Goal: Task Accomplishment & Management: Manage account settings

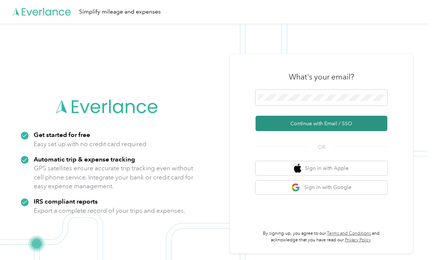
click at [330, 131] on button "Continue with Email / SSO" at bounding box center [322, 123] width 132 height 15
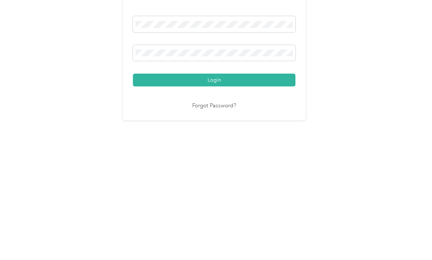
click at [216, 170] on button "Login" at bounding box center [214, 176] width 163 height 13
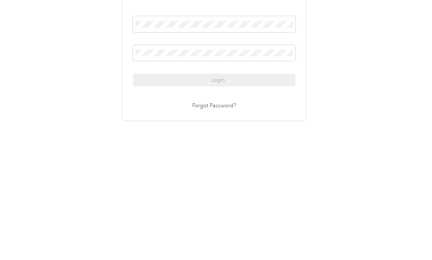
scroll to position [14, 0]
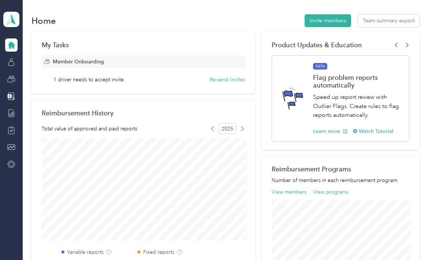
click at [171, 64] on div "Member Onboarding" at bounding box center [143, 61] width 203 height 13
click at [105, 83] on span "1 driver needs to accept invite" at bounding box center [88, 80] width 70 height 8
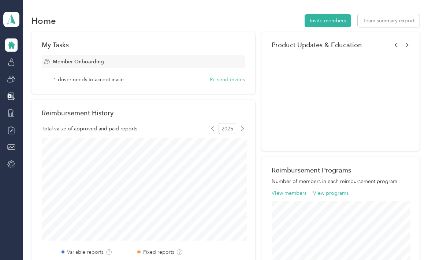
click at [63, 41] on div "My Tasks" at bounding box center [143, 45] width 203 height 8
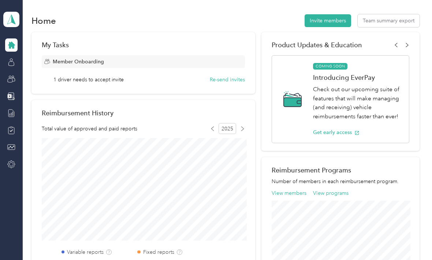
click at [13, 46] on icon at bounding box center [11, 45] width 7 height 7
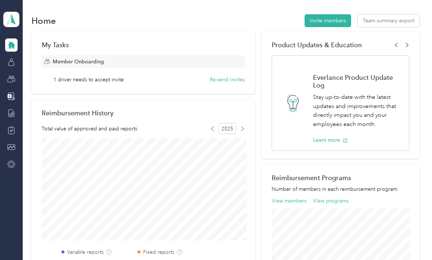
click at [19, 90] on div "Team dashboard" at bounding box center [11, 85] width 16 height 171
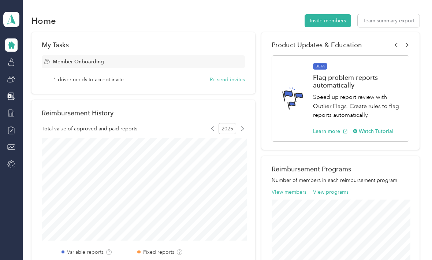
click at [14, 114] on icon at bounding box center [10, 113] width 5 height 7
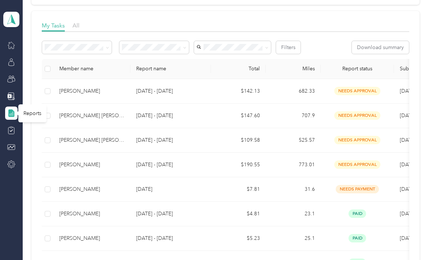
scroll to position [91, 0]
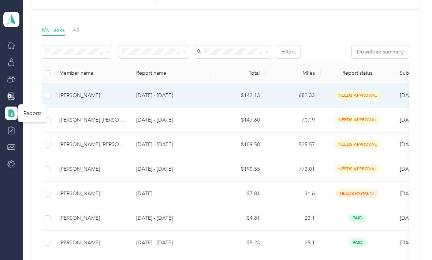
click at [94, 95] on div "[PERSON_NAME]" at bounding box center [91, 96] width 65 height 8
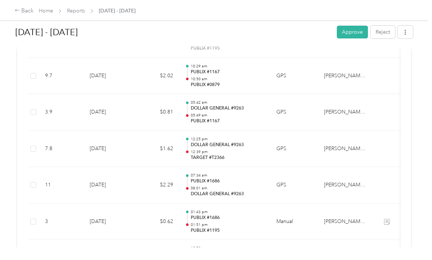
scroll to position [1592, 0]
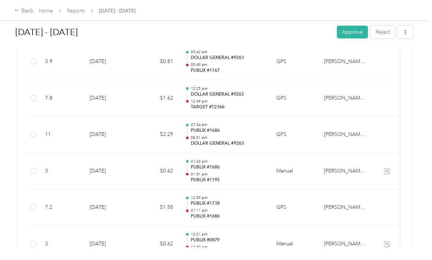
click at [391, 189] on td at bounding box center [386, 207] width 27 height 37
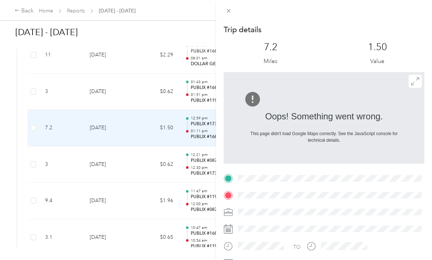
scroll to position [1722, 0]
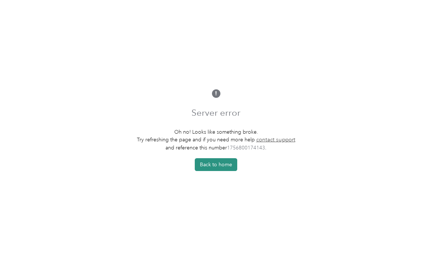
click at [219, 171] on button "Back to home" at bounding box center [216, 164] width 42 height 13
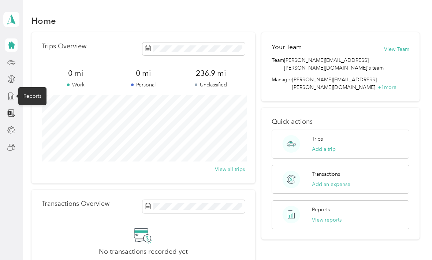
click at [38, 97] on div "Reports" at bounding box center [32, 96] width 28 height 18
click at [14, 43] on icon at bounding box center [11, 45] width 8 height 8
click at [34, 97] on div "Reports" at bounding box center [32, 96] width 28 height 18
click at [5, 148] on div at bounding box center [11, 147] width 12 height 13
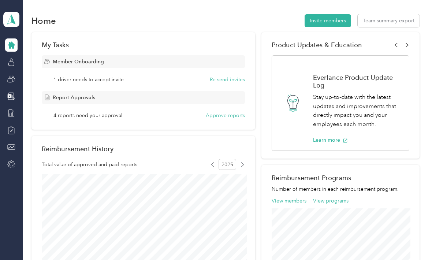
click at [70, 66] on div "Member Onboarding" at bounding box center [143, 61] width 203 height 13
click at [74, 78] on span "1 driver needs to accept invite" at bounding box center [88, 80] width 70 height 8
click at [70, 71] on div "Member Onboarding 1 driver needs to accept invite Re-send invites" at bounding box center [143, 69] width 203 height 28
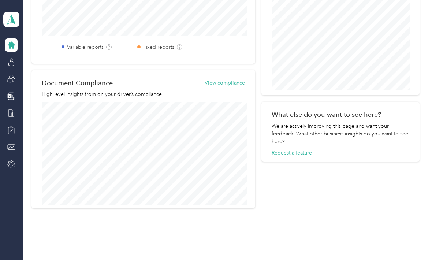
scroll to position [241, 0]
click at [10, 148] on icon at bounding box center [11, 147] width 8 height 8
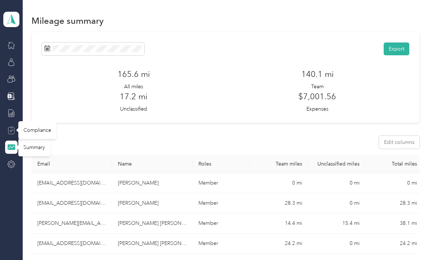
click at [12, 128] on icon at bounding box center [11, 127] width 3 height 1
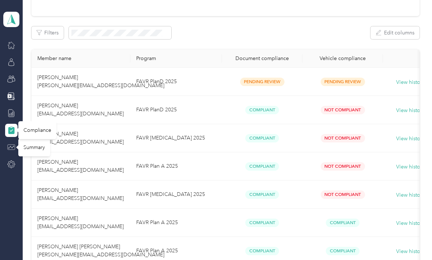
scroll to position [95, 0]
click at [410, 81] on button "View history" at bounding box center [410, 83] width 29 height 8
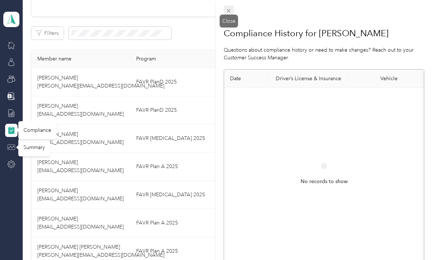
click at [232, 10] on span at bounding box center [229, 10] width 10 height 10
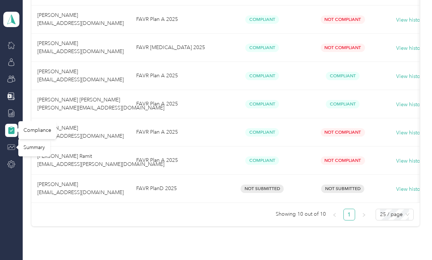
scroll to position [246, 0]
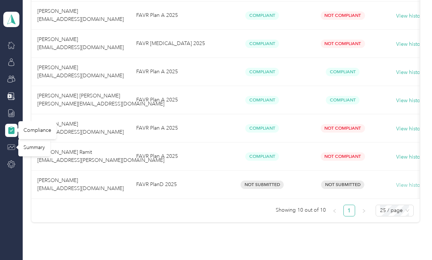
click at [408, 189] on button "View history" at bounding box center [410, 185] width 29 height 8
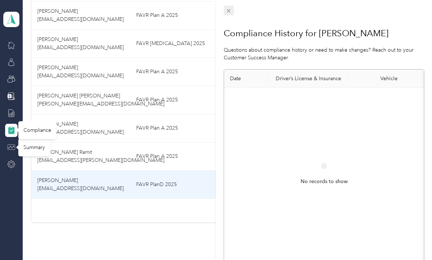
click at [232, 11] on span at bounding box center [229, 10] width 10 height 10
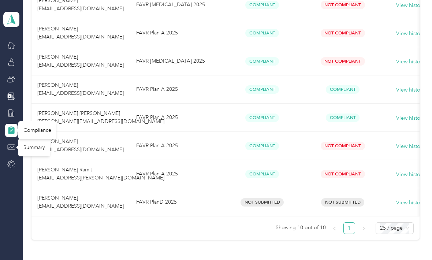
scroll to position [229, 0]
click at [13, 115] on line at bounding box center [13, 114] width 0 height 4
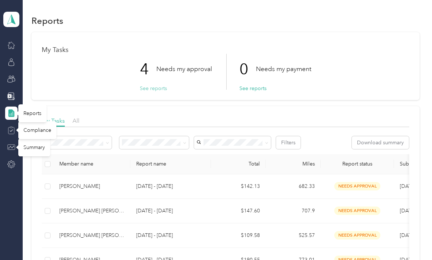
click at [156, 91] on button "See reports" at bounding box center [153, 89] width 27 height 8
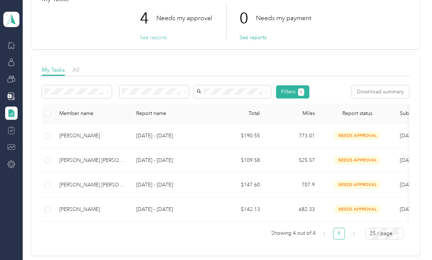
scroll to position [51, 0]
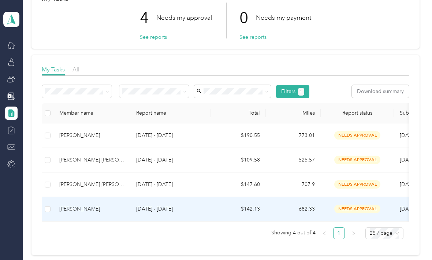
click at [79, 208] on div "[PERSON_NAME]" at bounding box center [91, 209] width 65 height 8
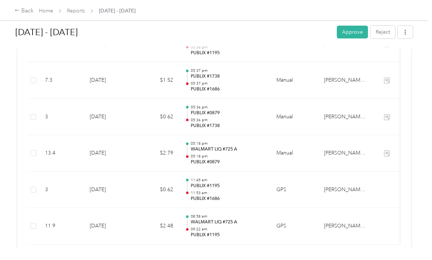
scroll to position [3591, 0]
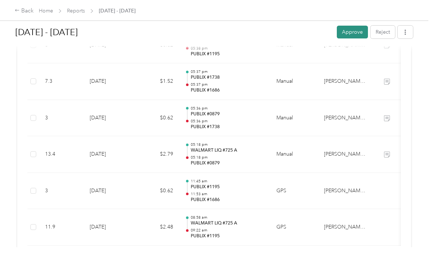
click at [353, 34] on button "Approve" at bounding box center [352, 32] width 31 height 13
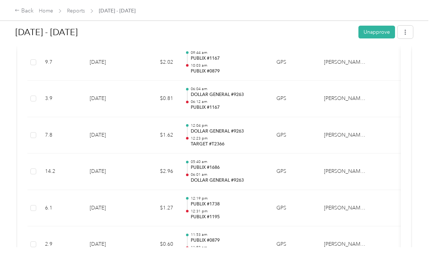
scroll to position [2478, 0]
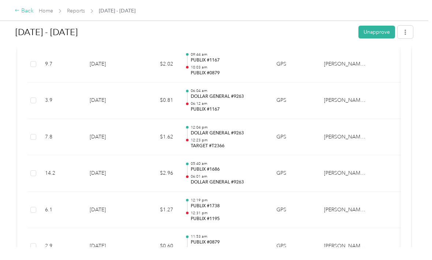
click at [27, 12] on div "Back" at bounding box center [24, 11] width 19 height 9
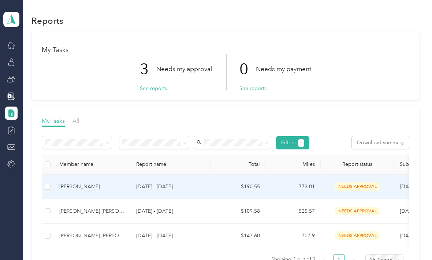
click at [85, 188] on div "[PERSON_NAME]" at bounding box center [91, 187] width 65 height 8
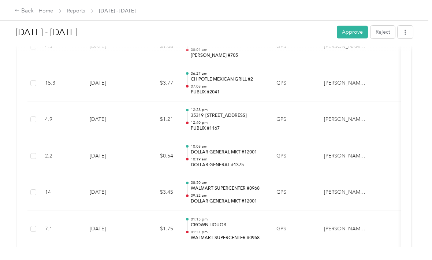
scroll to position [1801, 0]
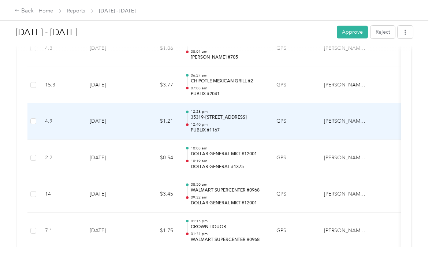
click at [237, 114] on p "35319–35331 US-27 N, Hillcrest, Haines City, FL" at bounding box center [228, 117] width 74 height 7
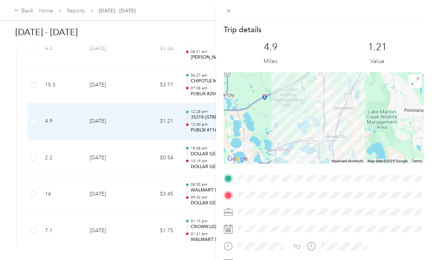
click at [233, 178] on icon at bounding box center [228, 178] width 9 height 9
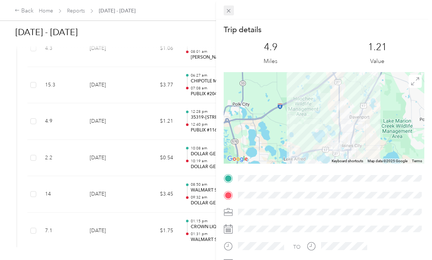
click at [234, 10] on span at bounding box center [229, 10] width 10 height 10
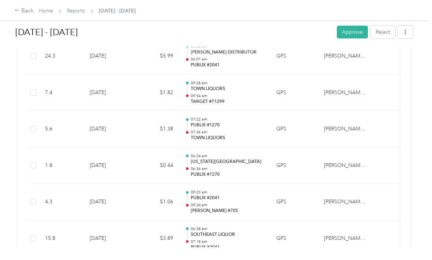
scroll to position [2669, 0]
click at [381, 147] on td at bounding box center [386, 165] width 27 height 37
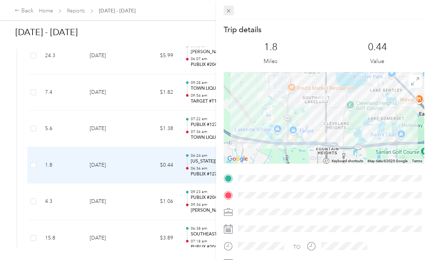
click at [233, 13] on span at bounding box center [229, 10] width 10 height 10
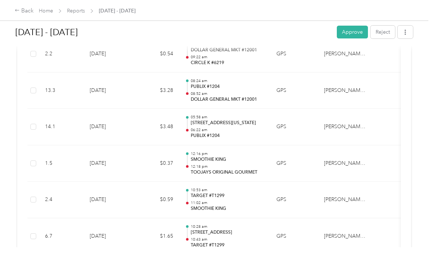
scroll to position [2965, 0]
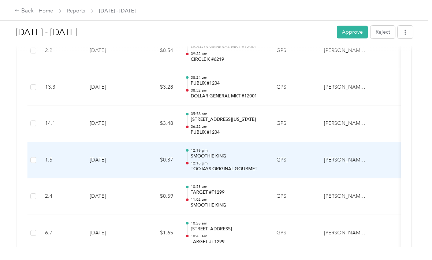
click at [213, 153] on p "SMOOTHIE KING" at bounding box center [228, 156] width 74 height 7
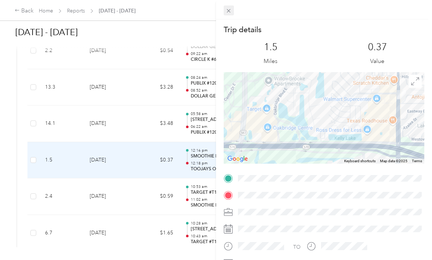
click at [229, 12] on icon at bounding box center [229, 11] width 6 height 6
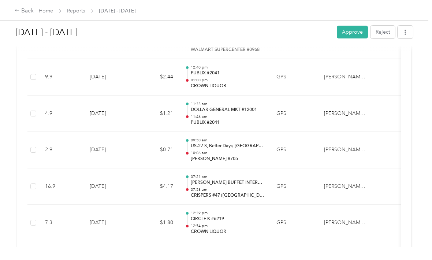
scroll to position [3232, 0]
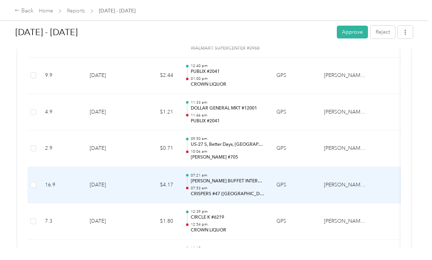
click at [226, 178] on p "MEILI BUFFET INTERNATIONA" at bounding box center [228, 181] width 74 height 7
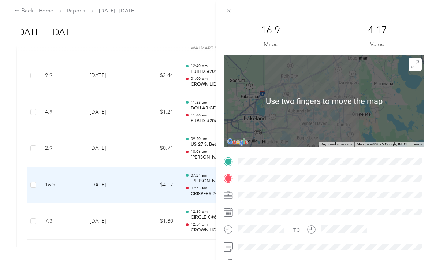
scroll to position [17, 0]
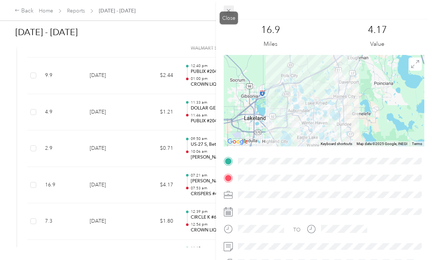
click at [229, 9] on icon at bounding box center [229, 11] width 6 height 6
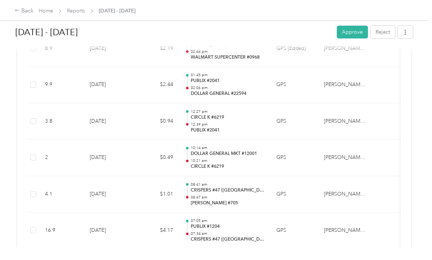
scroll to position [3809, 0]
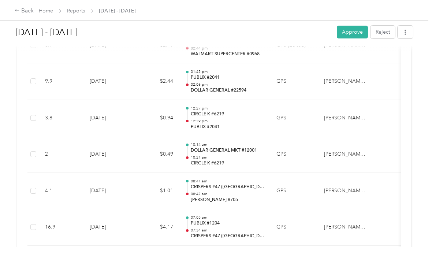
click at [385, 173] on td at bounding box center [386, 191] width 27 height 37
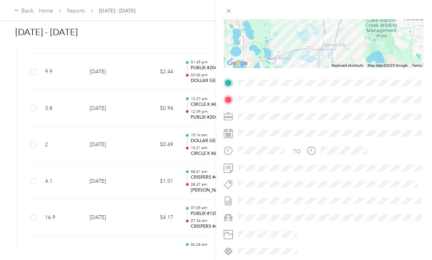
scroll to position [95, 0]
click at [232, 11] on span at bounding box center [229, 10] width 10 height 10
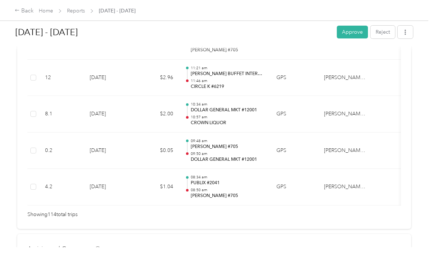
scroll to position [4218, 0]
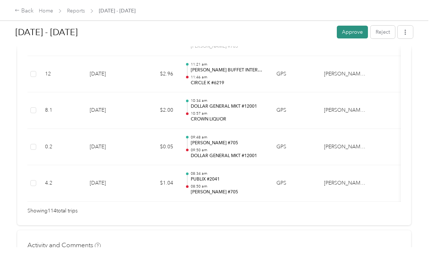
click at [353, 32] on button "Approve" at bounding box center [352, 32] width 31 height 13
click at [26, 12] on div "Back" at bounding box center [24, 11] width 19 height 9
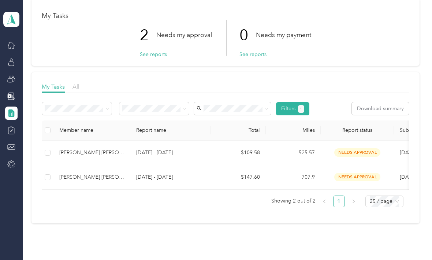
scroll to position [36, 0]
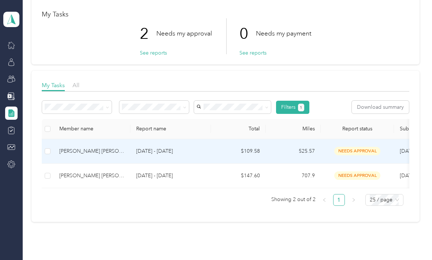
click at [89, 153] on div "[PERSON_NAME] [PERSON_NAME]" at bounding box center [91, 151] width 65 height 8
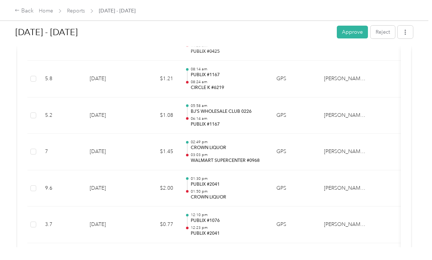
scroll to position [243, 0]
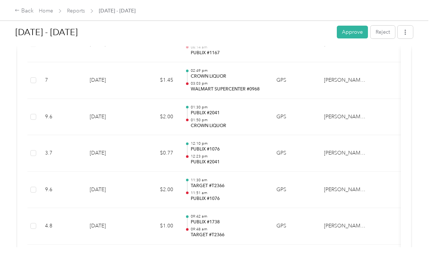
click at [392, 186] on td at bounding box center [386, 190] width 27 height 37
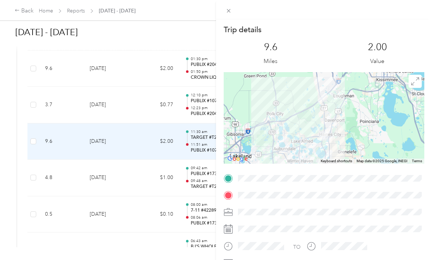
scroll to position [360, 0]
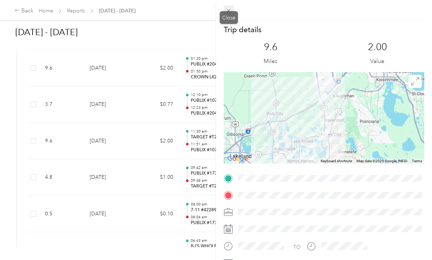
click at [232, 14] on icon at bounding box center [229, 11] width 6 height 6
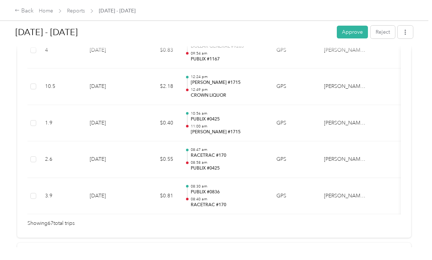
scroll to position [2492, 0]
click at [358, 33] on button "Approve" at bounding box center [352, 32] width 31 height 13
click at [24, 15] on div "Back" at bounding box center [24, 11] width 19 height 9
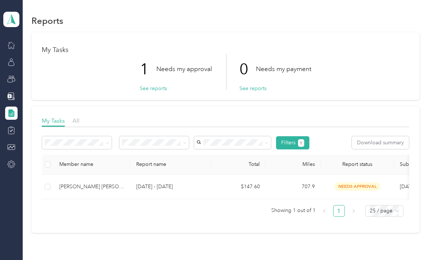
click at [252, 186] on td "$147.60" at bounding box center [238, 187] width 55 height 25
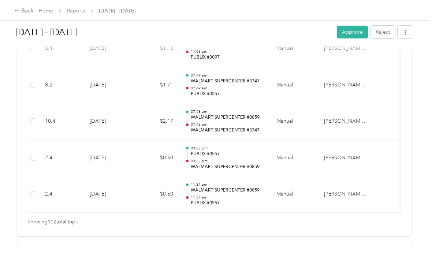
scroll to position [3770, 0]
click at [351, 33] on button "Approve" at bounding box center [352, 32] width 31 height 13
click at [29, 12] on div "Back" at bounding box center [24, 11] width 19 height 9
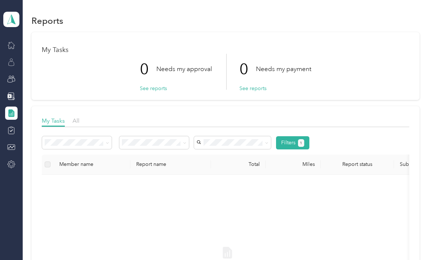
click at [13, 65] on icon at bounding box center [11, 62] width 8 height 8
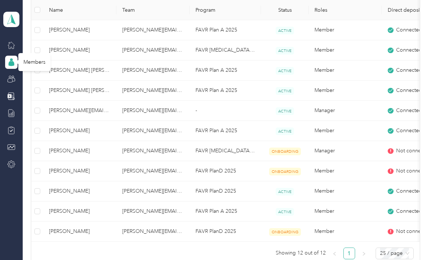
scroll to position [216, 0]
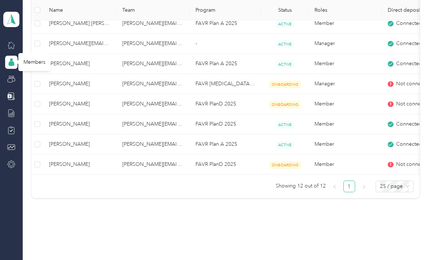
click at [377, 136] on td "Member" at bounding box center [345, 144] width 73 height 20
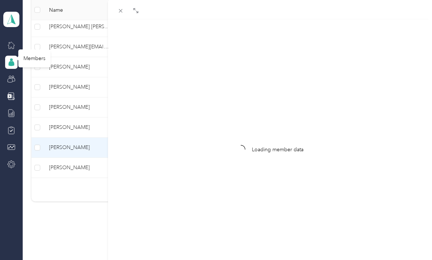
scroll to position [278, 0]
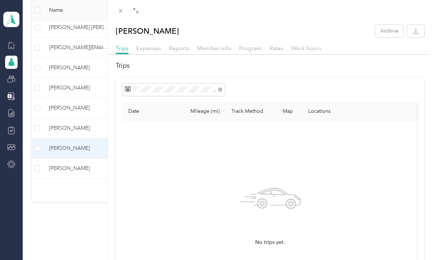
click at [10, 60] on div "Jose A. Ruiz Archive Trips Expenses Reports Member info Program Rates Work hour…" at bounding box center [216, 130] width 432 height 260
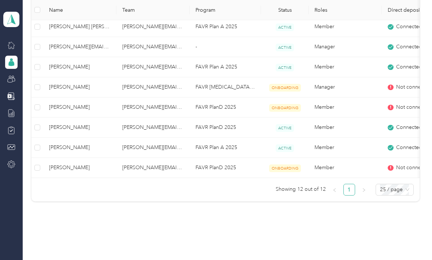
scroll to position [278, 0]
click at [406, 169] on span "Not connected" at bounding box center [413, 168] width 35 height 8
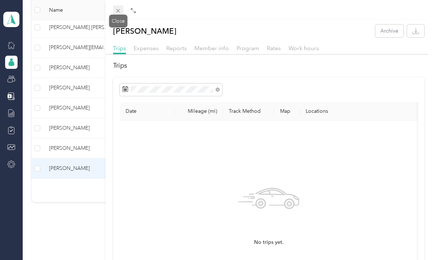
click at [119, 11] on icon at bounding box center [118, 11] width 6 height 6
